Goal: Task Accomplishment & Management: Complete application form

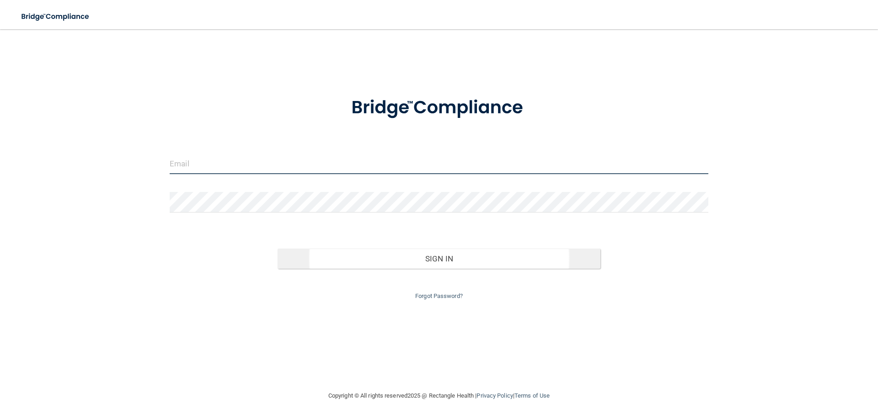
type input "[EMAIL_ADDRESS][DOMAIN_NAME]"
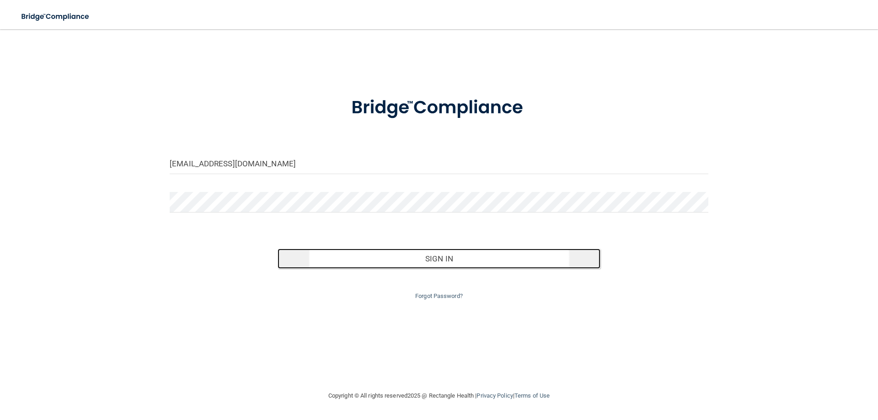
click at [465, 263] on button "Sign In" at bounding box center [439, 259] width 323 height 20
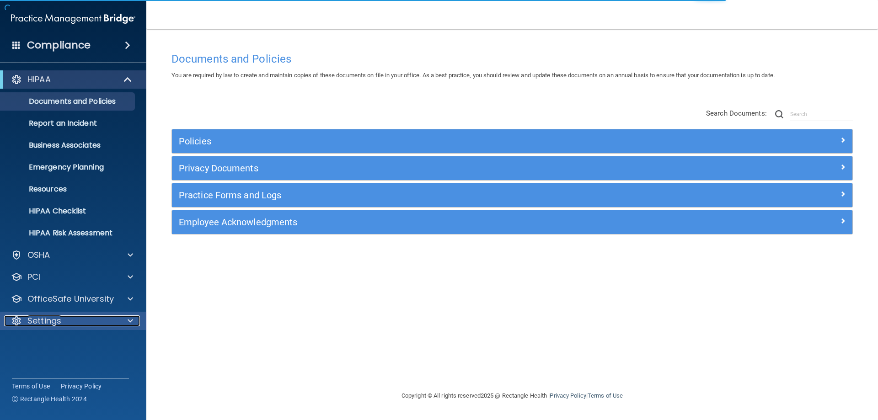
click at [68, 321] on div "Settings" at bounding box center [60, 320] width 113 height 11
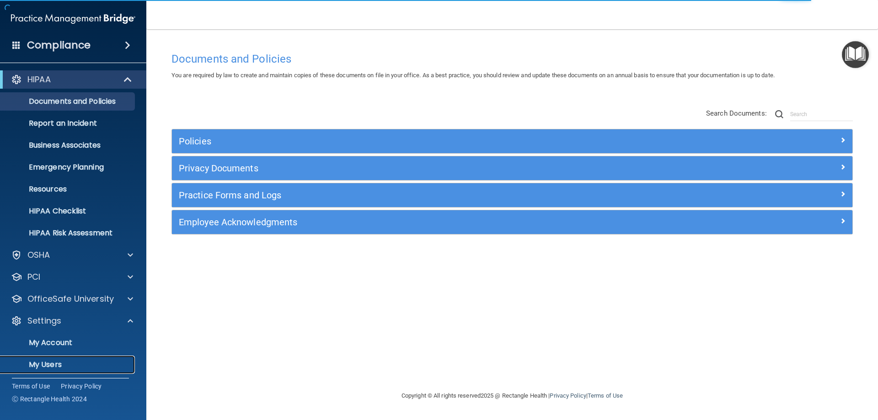
click at [51, 365] on p "My Users" at bounding box center [68, 364] width 125 height 9
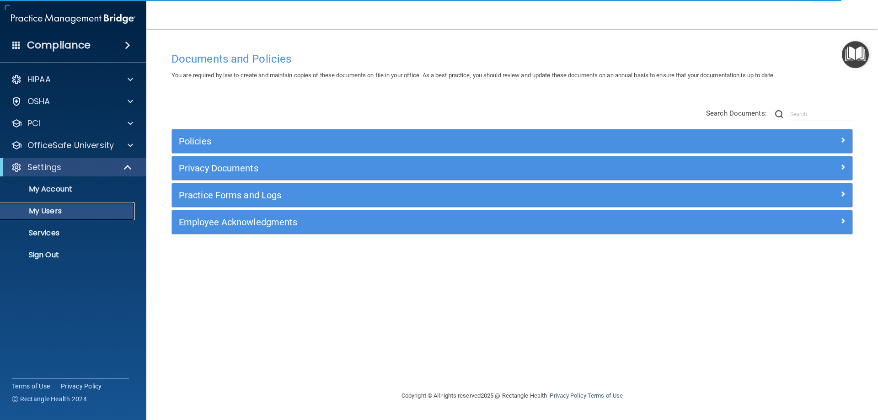
select select "20"
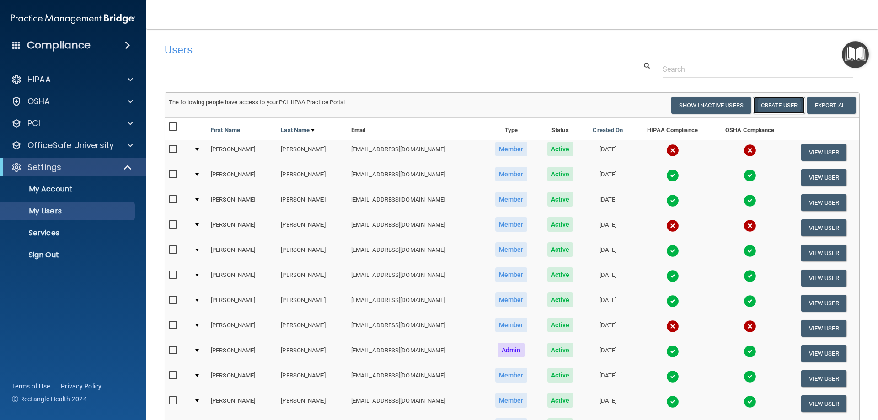
click at [704, 101] on button "Create User" at bounding box center [779, 105] width 52 height 17
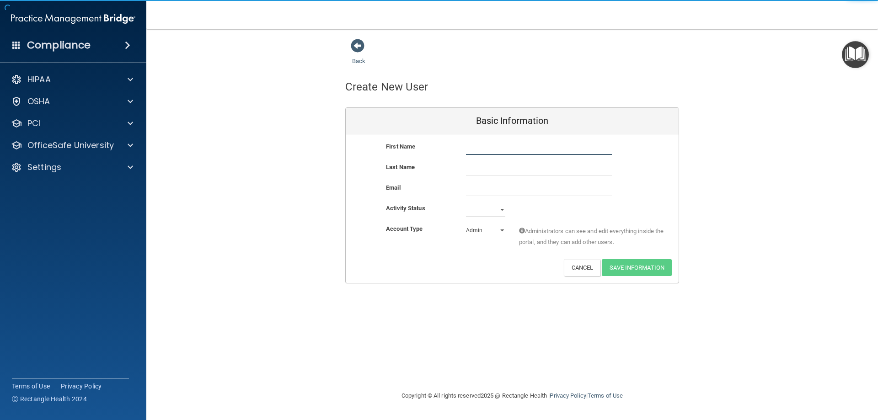
click at [498, 150] on input "text" at bounding box center [539, 148] width 146 height 14
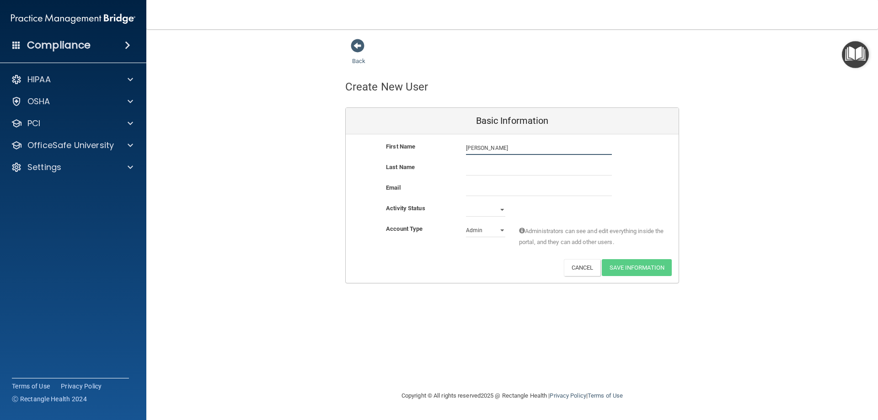
type input "[PERSON_NAME]"
type input "Elefsrud"
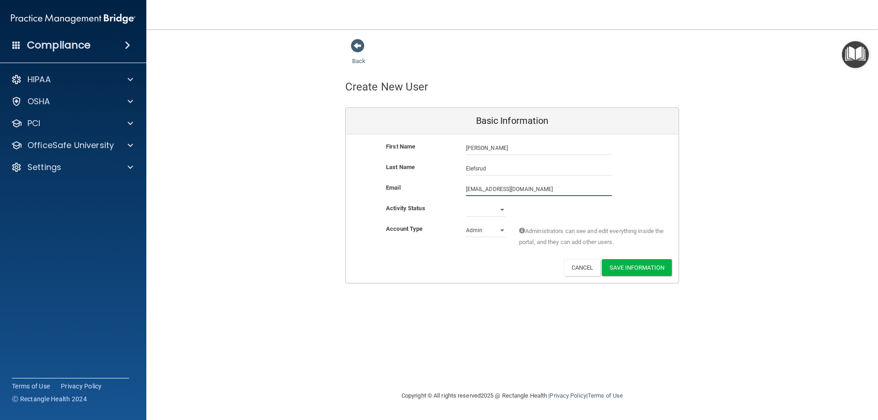
type input "[EMAIL_ADDRESS][DOMAIN_NAME]"
click at [494, 212] on select "Active Inactive" at bounding box center [485, 210] width 39 height 14
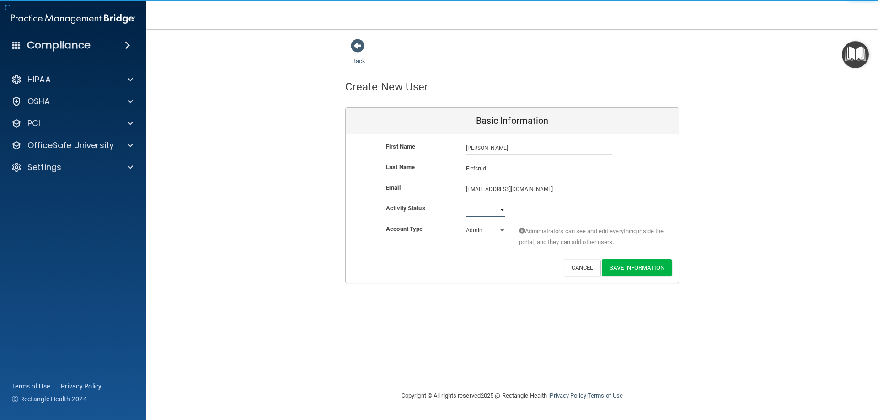
select select "active"
click at [466, 203] on select "Active Inactive" at bounding box center [485, 210] width 39 height 14
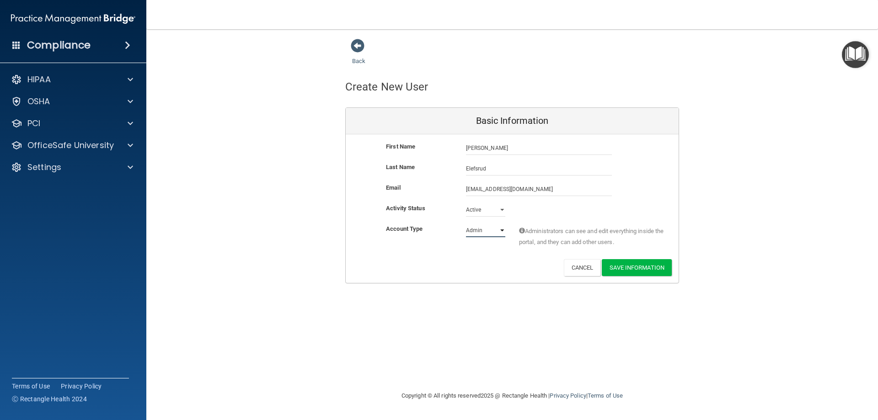
click at [491, 231] on select "Admin Member" at bounding box center [485, 231] width 39 height 14
select select "practice_member"
click at [466, 224] on select "Admin Member" at bounding box center [485, 231] width 39 height 14
click at [647, 268] on button "Save Information" at bounding box center [637, 267] width 70 height 17
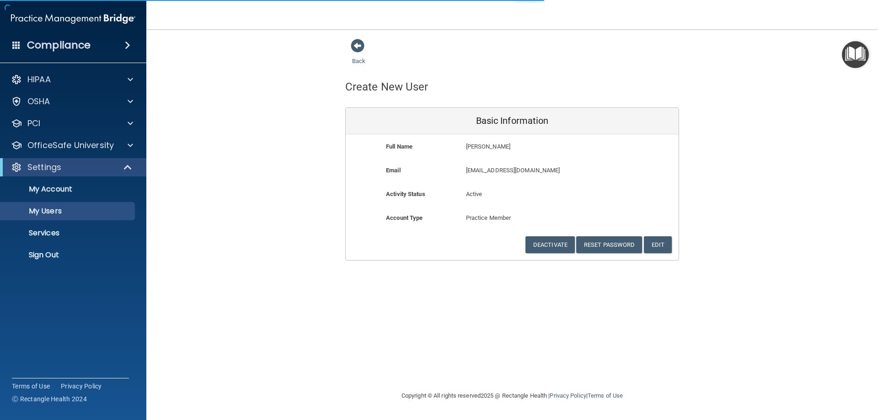
select select "20"
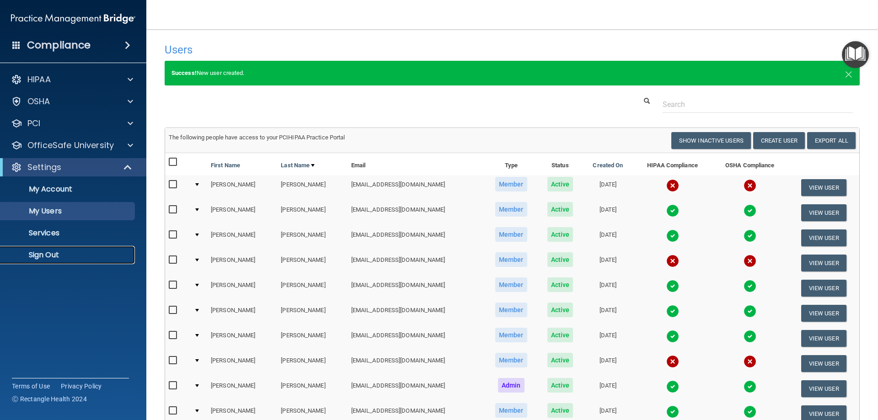
click at [46, 253] on p "Sign Out" at bounding box center [68, 255] width 125 height 9
